Goal: Communication & Community: Answer question/provide support

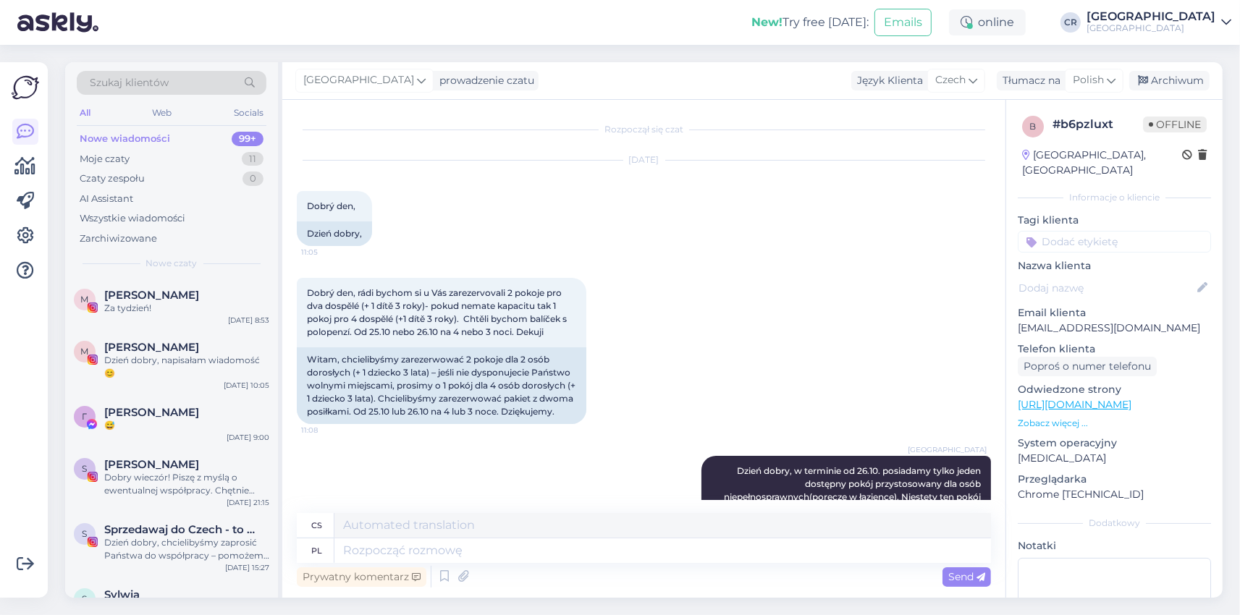
scroll to position [130, 0]
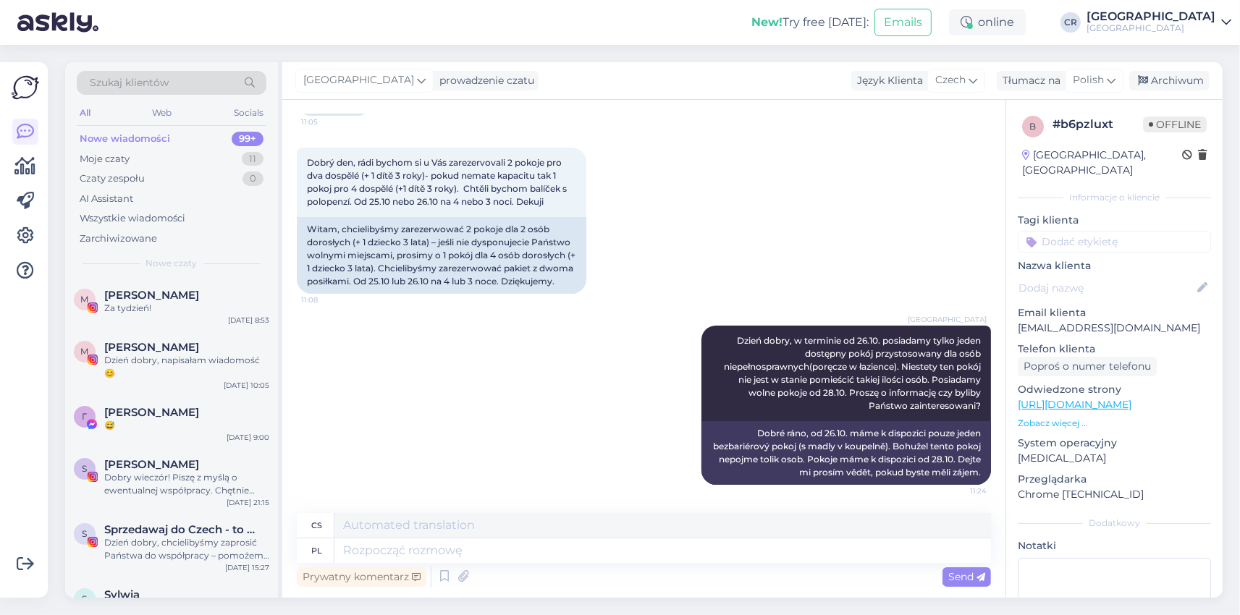
click at [112, 158] on div "Moje czaty" at bounding box center [105, 159] width 50 height 14
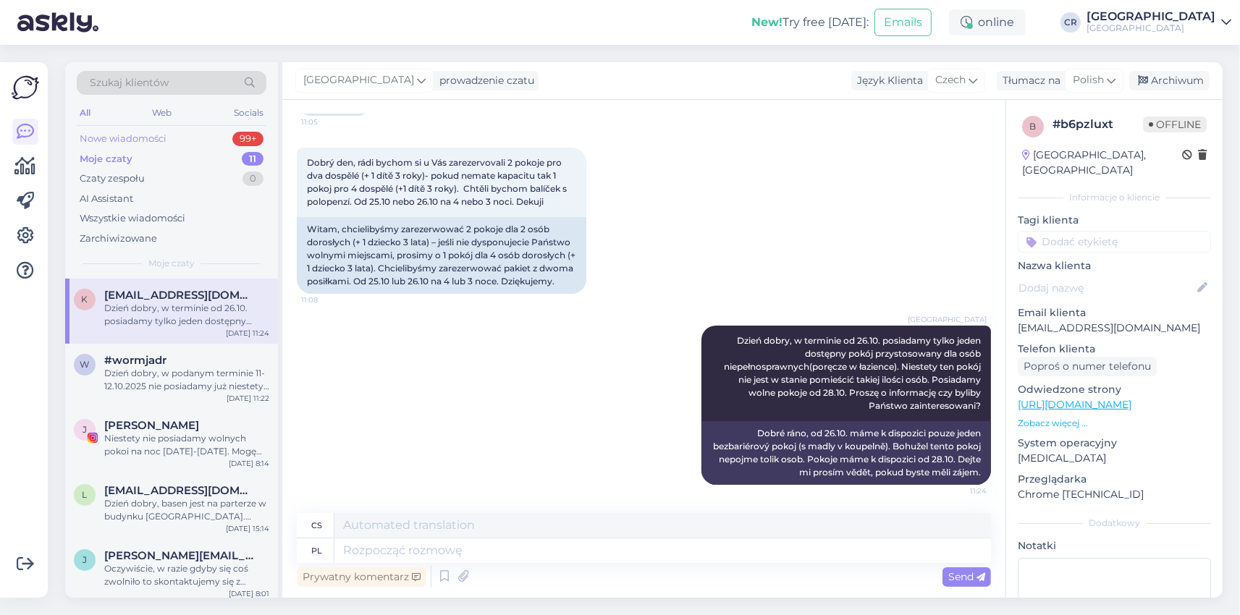
click at [120, 140] on div "Nowe wiadomości" at bounding box center [123, 139] width 87 height 14
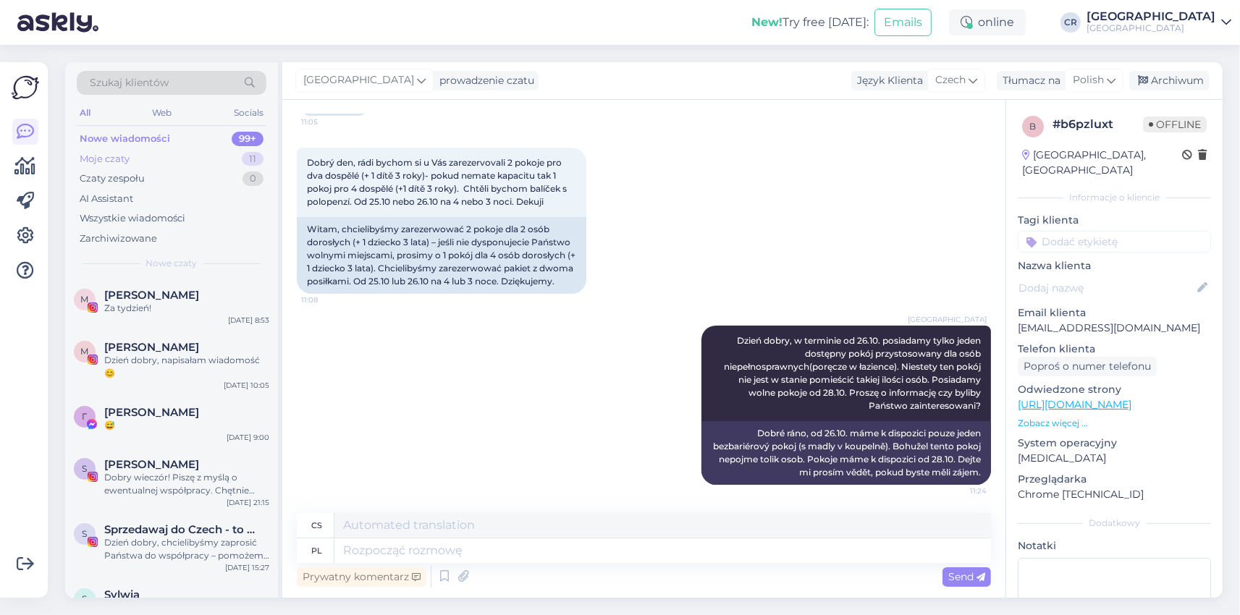
click at [103, 153] on div "Moje czaty" at bounding box center [105, 159] width 50 height 14
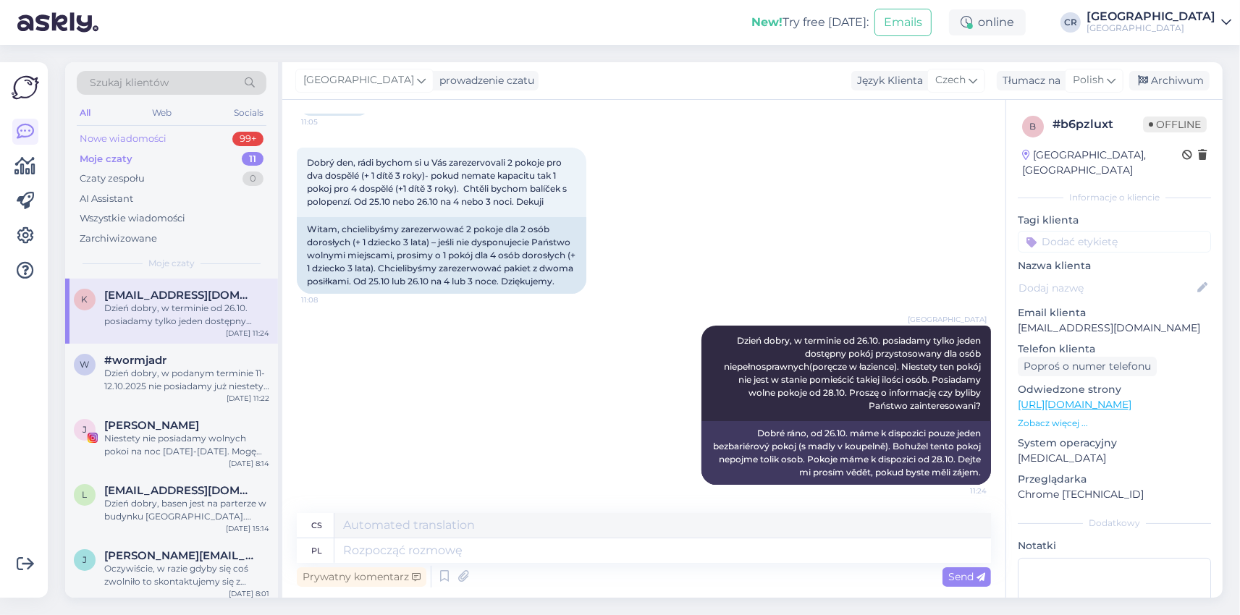
click at [130, 140] on div "Nowe wiadomości" at bounding box center [123, 139] width 87 height 14
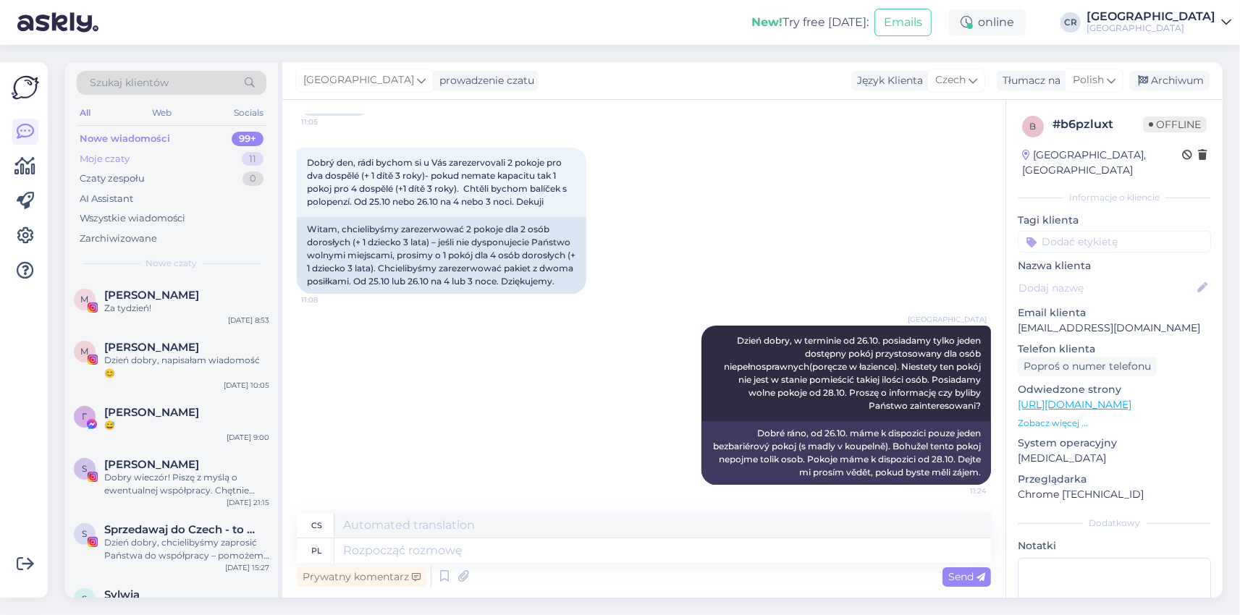
click at [108, 151] on div "Moje czaty 11" at bounding box center [172, 159] width 190 height 20
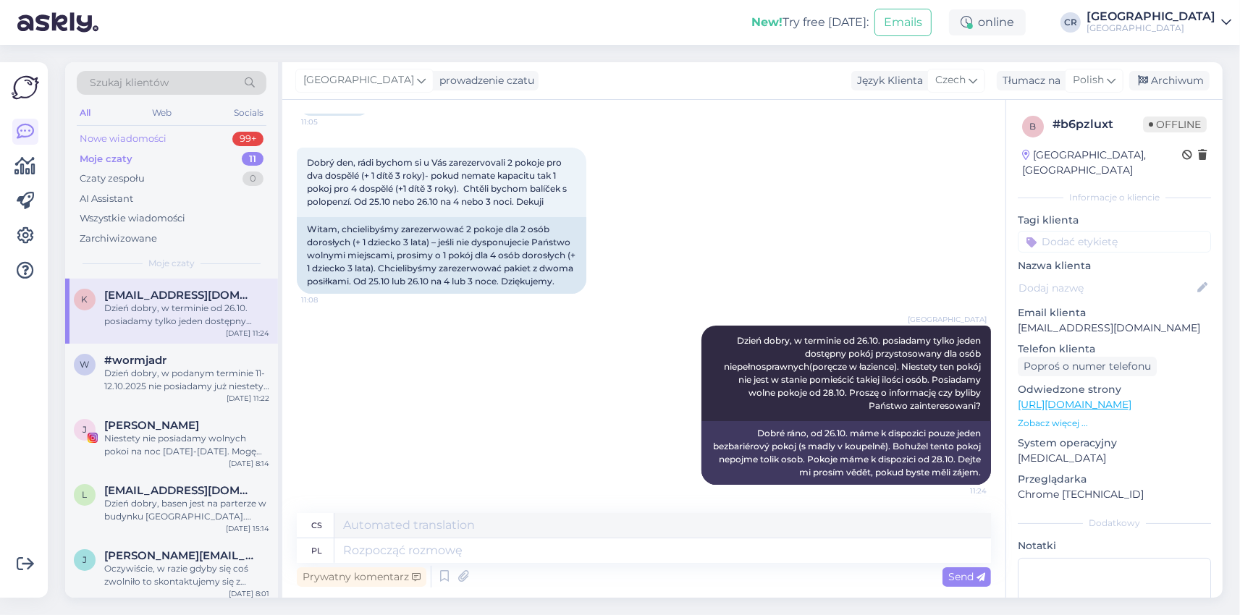
click at [136, 140] on div "Nowe wiadomości" at bounding box center [123, 139] width 87 height 14
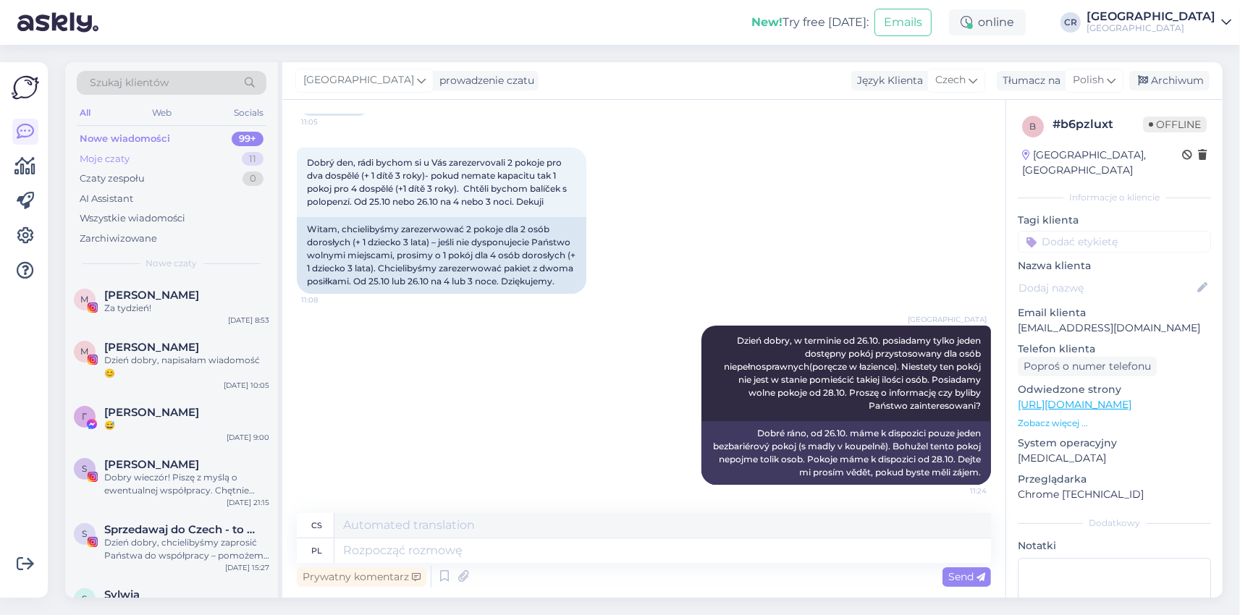
click at [111, 159] on div "Moje czaty" at bounding box center [105, 159] width 50 height 14
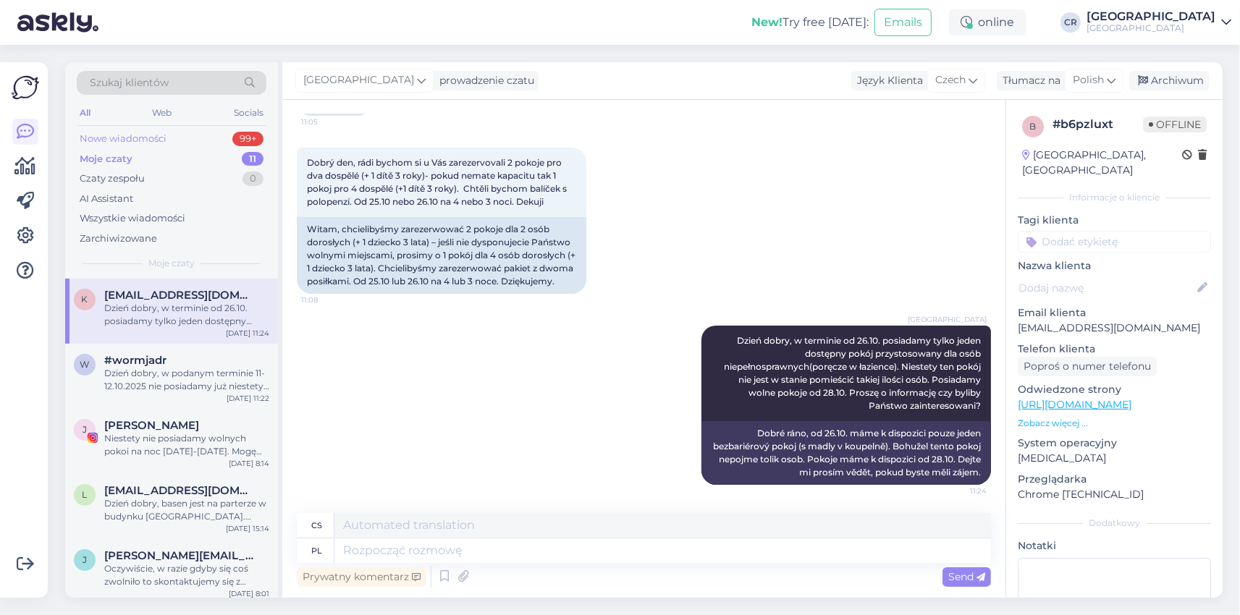
click at [125, 145] on div "Nowe wiadomości" at bounding box center [123, 139] width 87 height 14
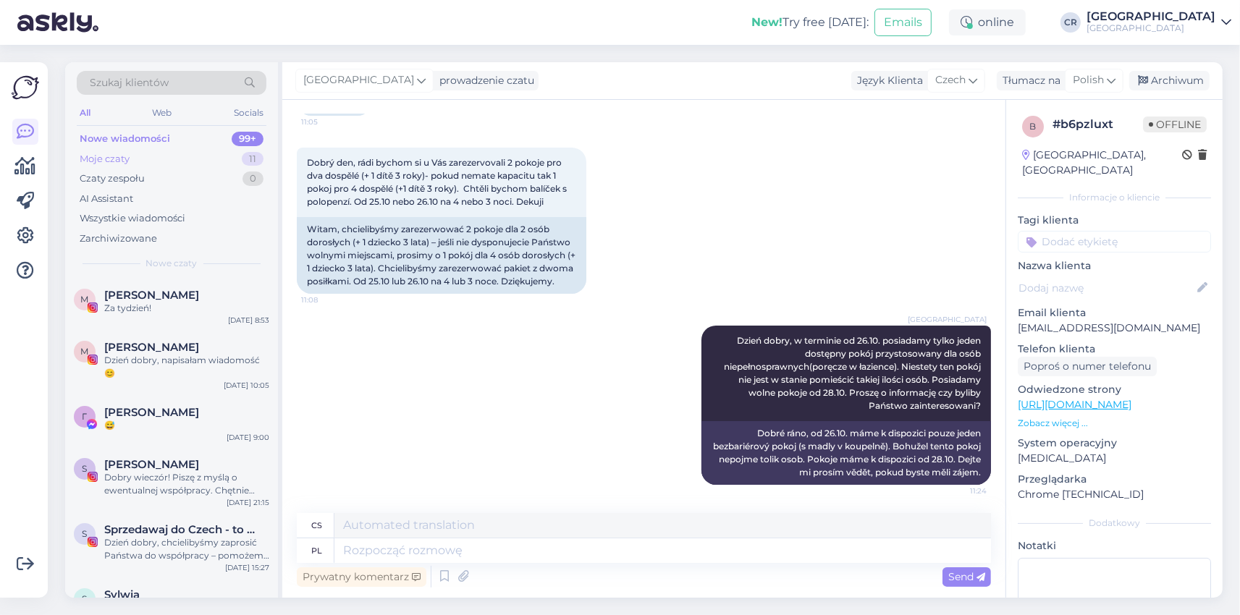
click at [108, 159] on div "Moje czaty" at bounding box center [105, 159] width 50 height 14
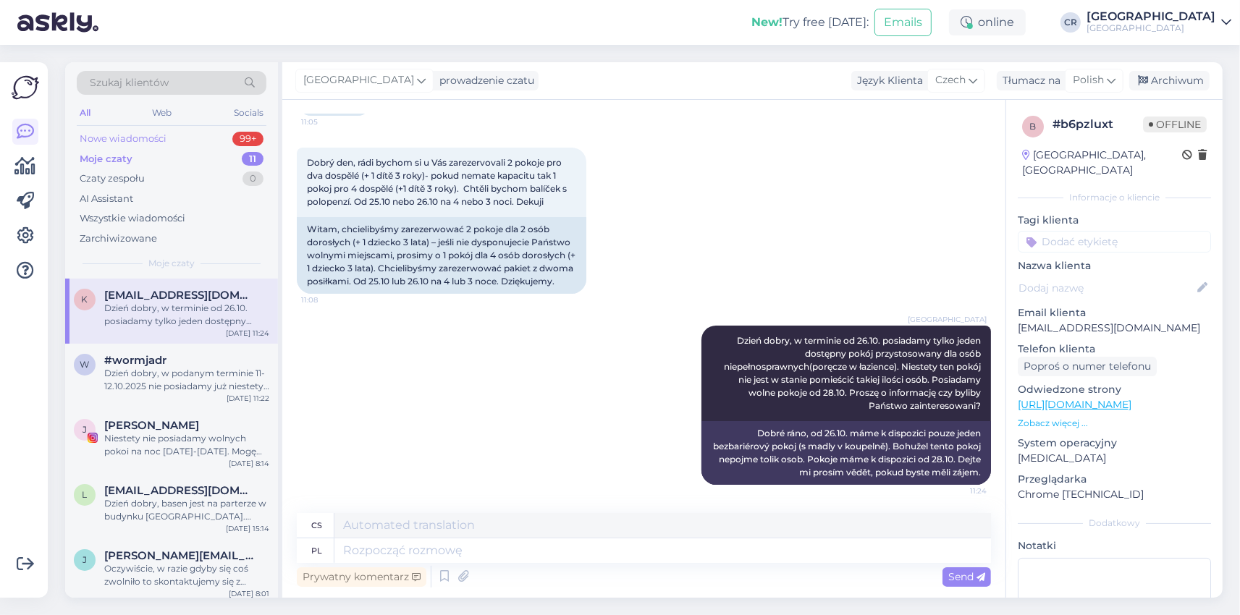
click at [110, 141] on div "Nowe wiadomości" at bounding box center [123, 139] width 87 height 14
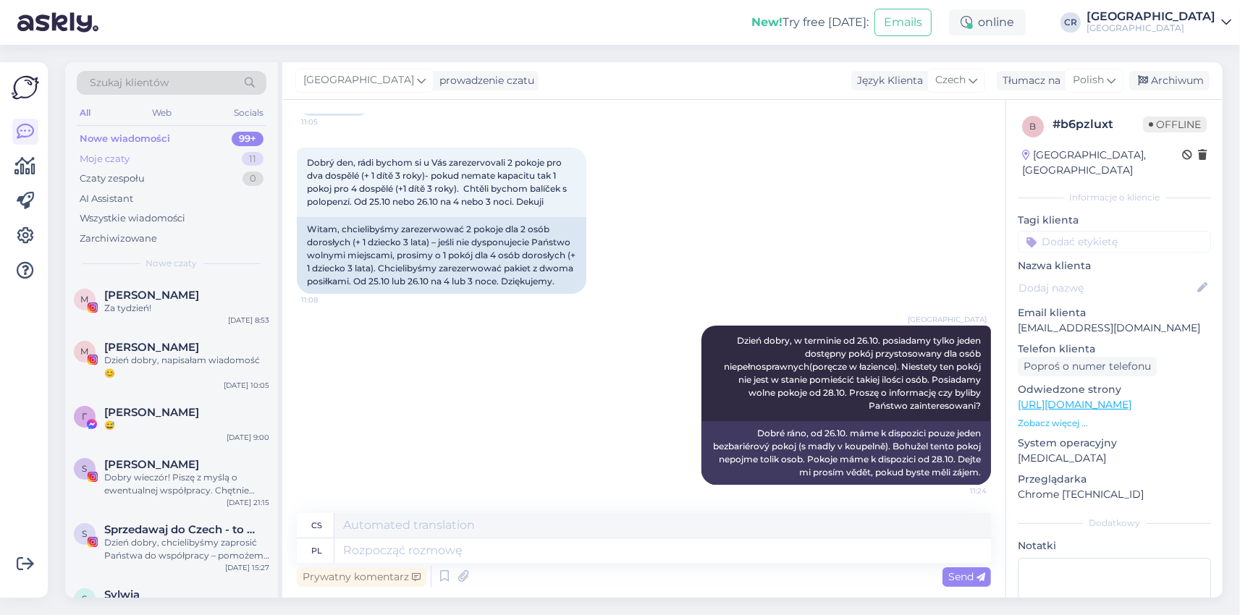
click at [101, 157] on div "Moje czaty" at bounding box center [105, 159] width 50 height 14
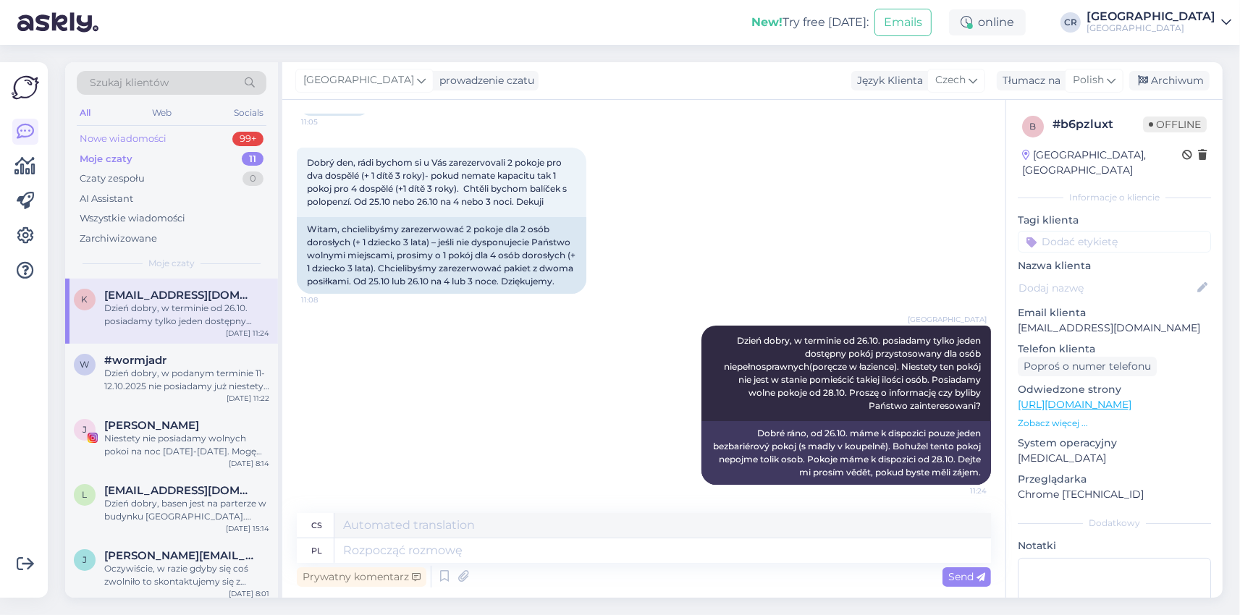
click at [116, 137] on div "Nowe wiadomości" at bounding box center [123, 139] width 87 height 14
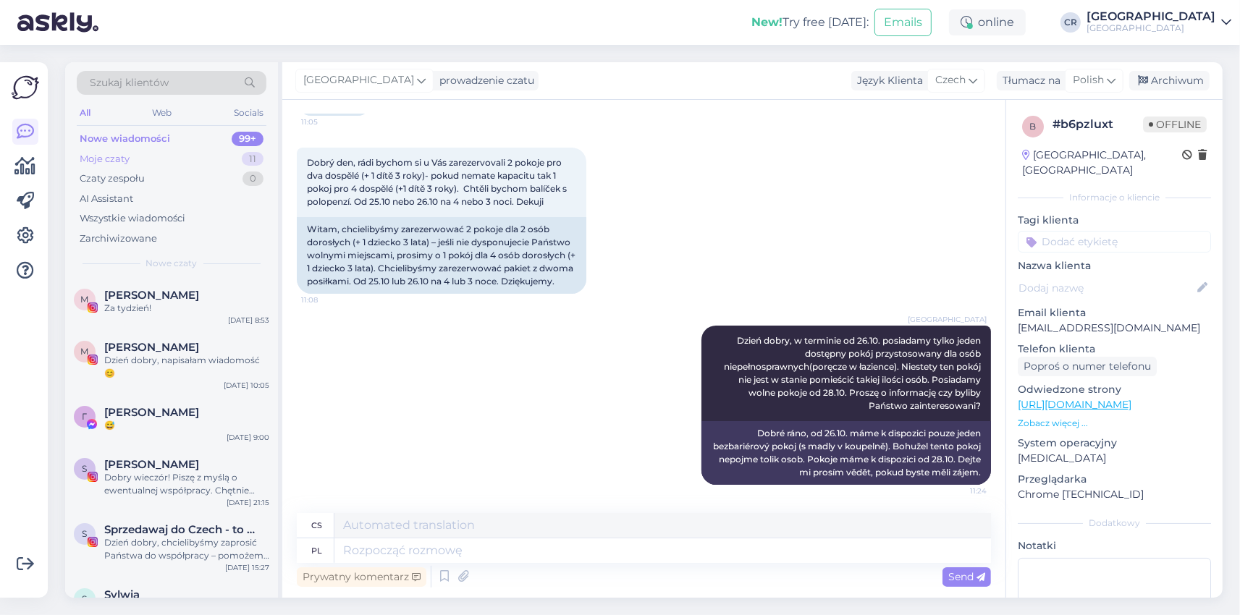
click at [101, 163] on div "Moje czaty" at bounding box center [105, 159] width 50 height 14
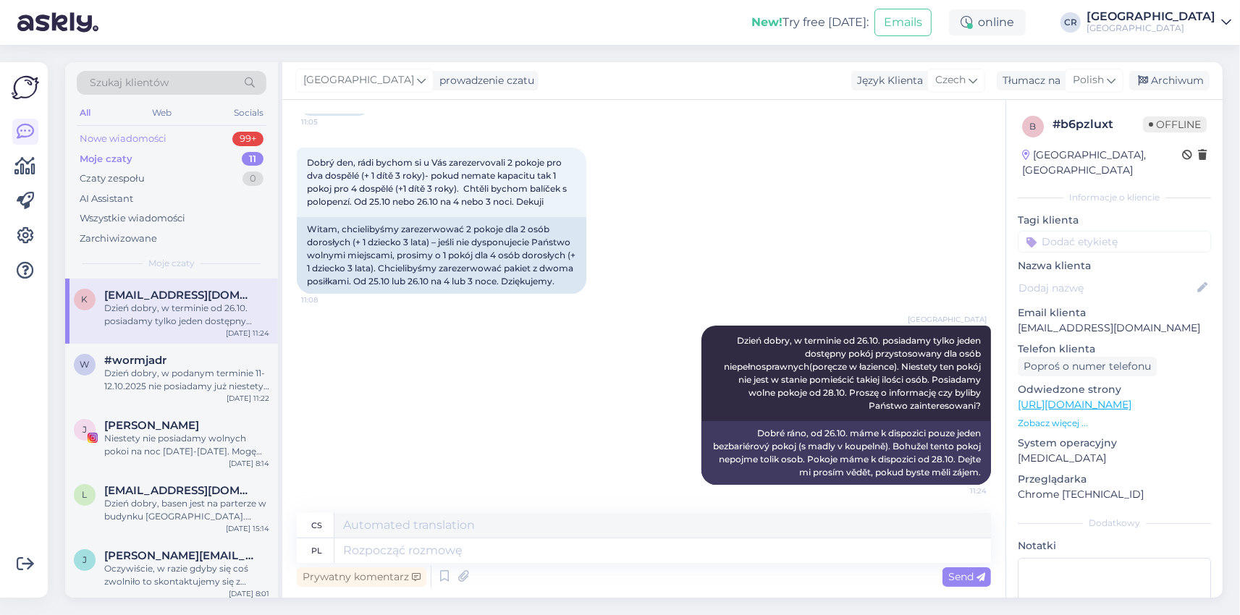
click at [106, 132] on div "Nowe wiadomości" at bounding box center [123, 139] width 87 height 14
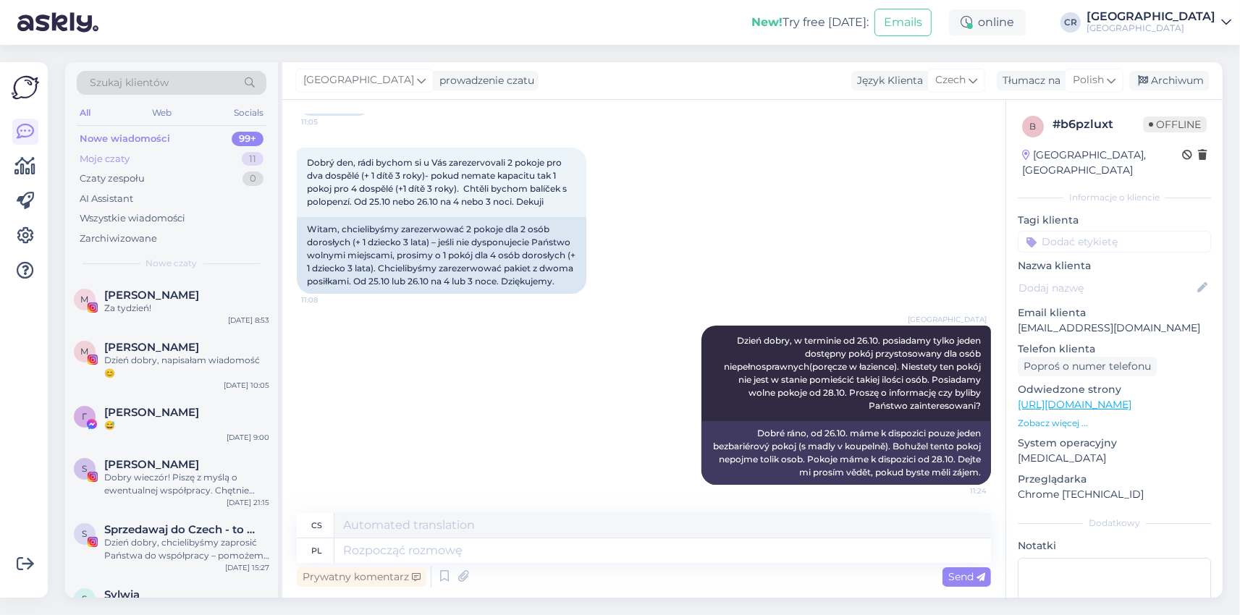
click at [116, 157] on div "Moje czaty" at bounding box center [105, 159] width 50 height 14
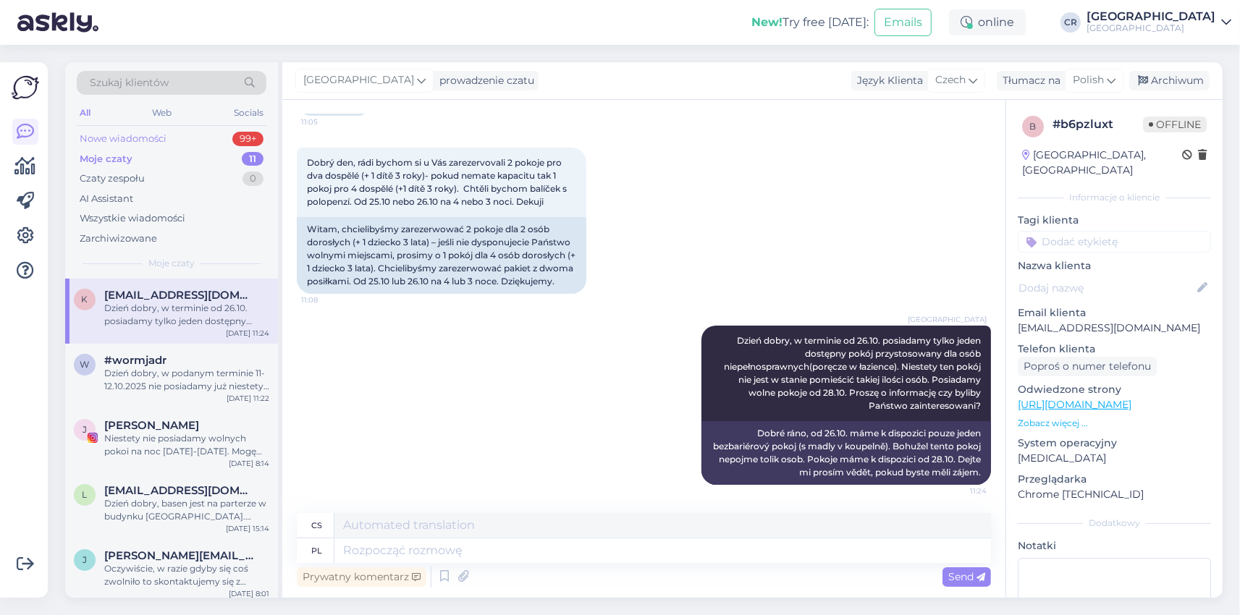
click at [155, 140] on div "Nowe wiadomości" at bounding box center [123, 139] width 87 height 14
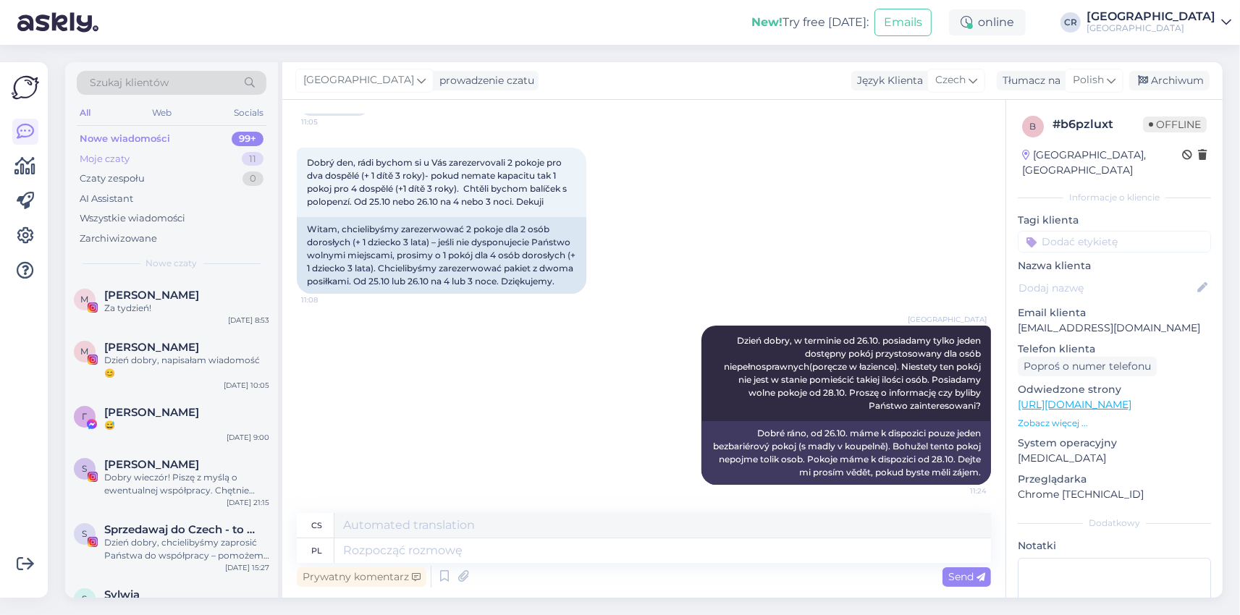
click at [128, 159] on div "Moje czaty" at bounding box center [105, 159] width 50 height 14
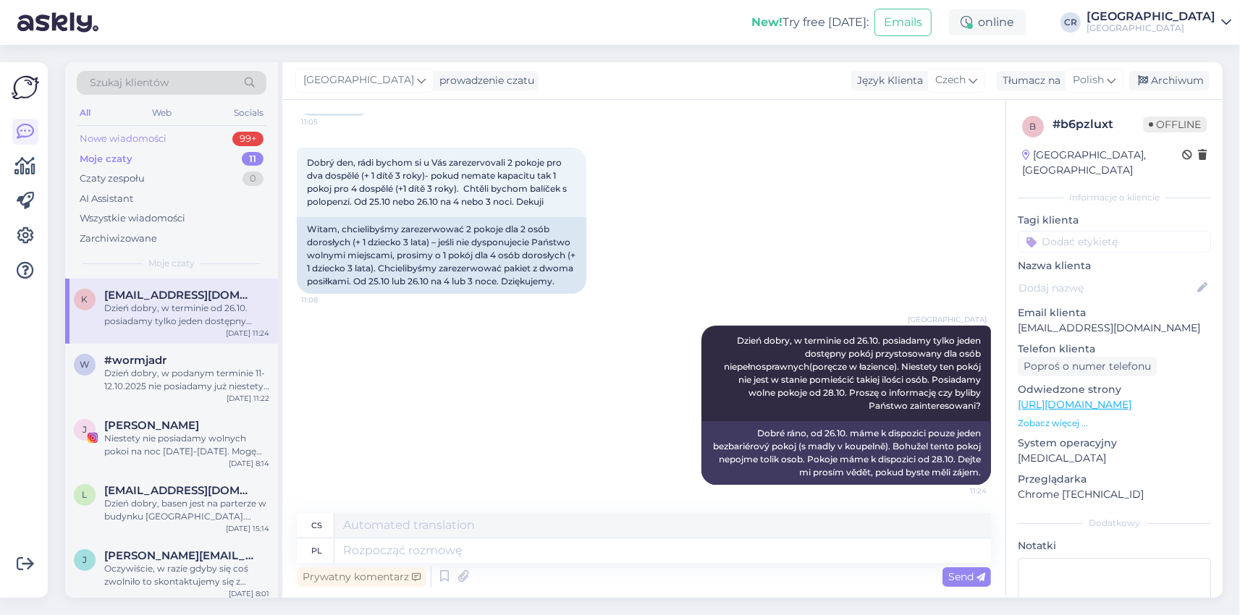
click at [152, 132] on div "Nowe wiadomości 99+" at bounding box center [172, 139] width 190 height 20
